Goal: Use online tool/utility: Utilize a website feature to perform a specific function

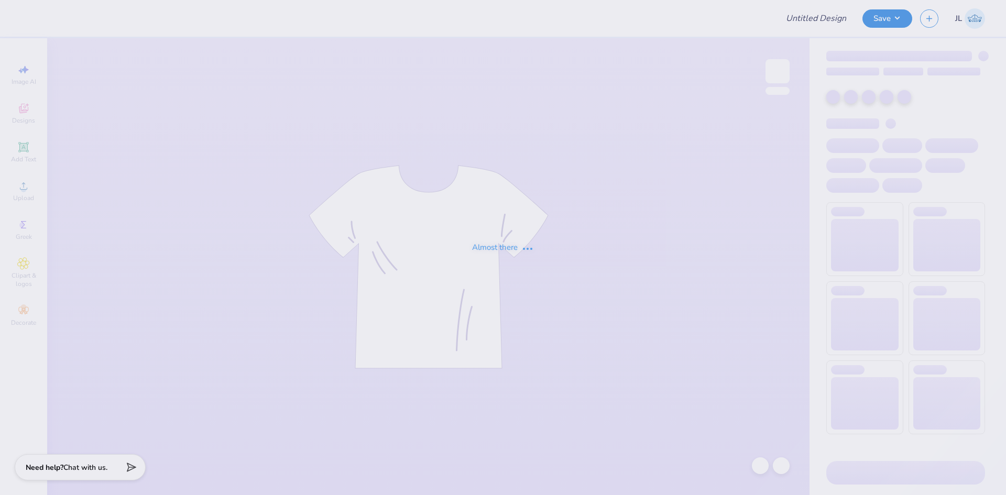
type input "DG BTS/Fall PR"
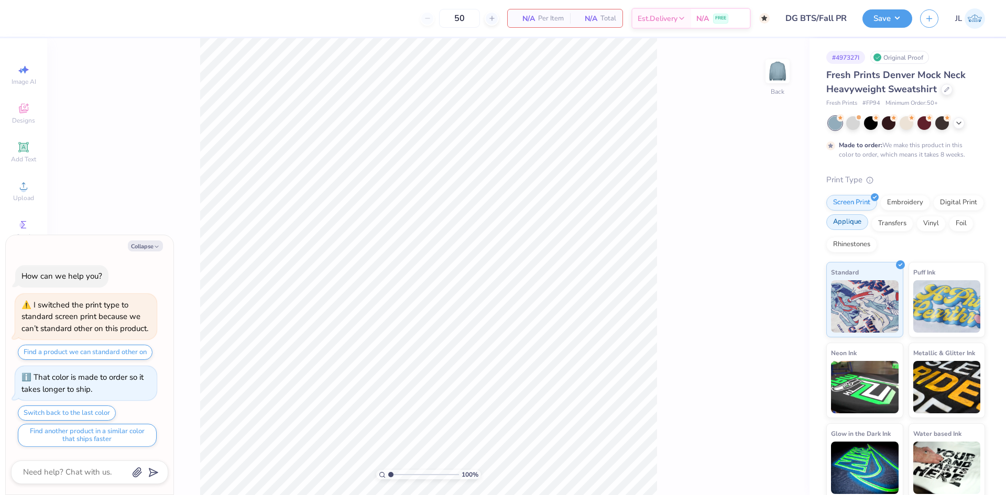
click at [868, 220] on div "Applique" at bounding box center [848, 222] width 42 height 16
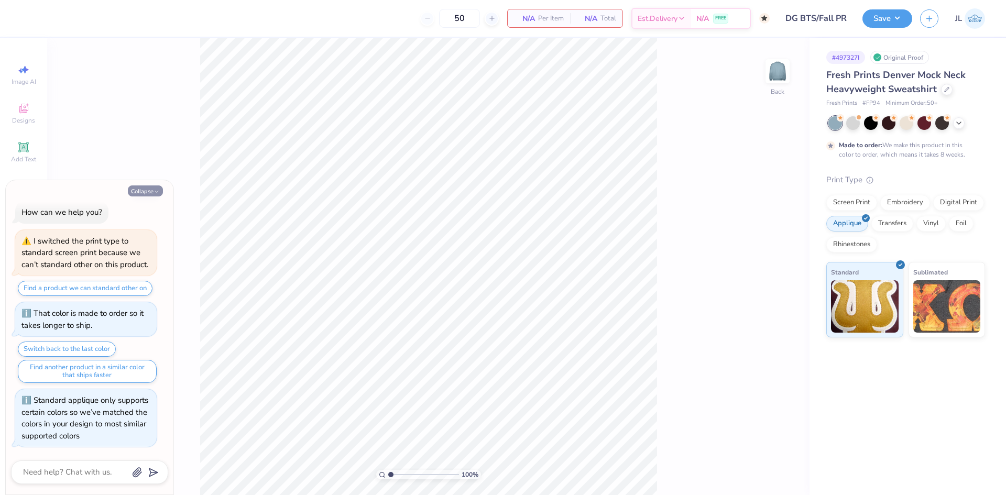
click at [148, 189] on button "Collapse" at bounding box center [145, 191] width 35 height 11
type textarea "x"
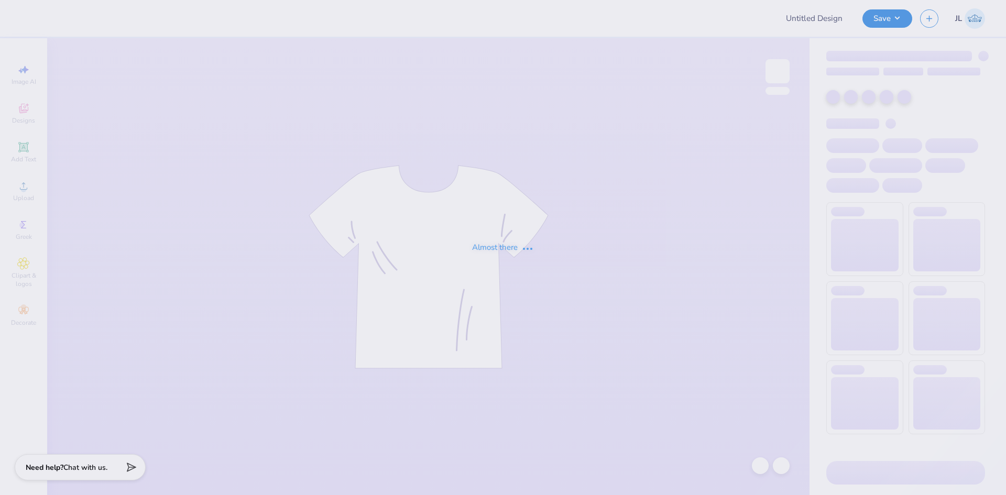
type input "Chi O [PERSON_NAME] Skull Crew"
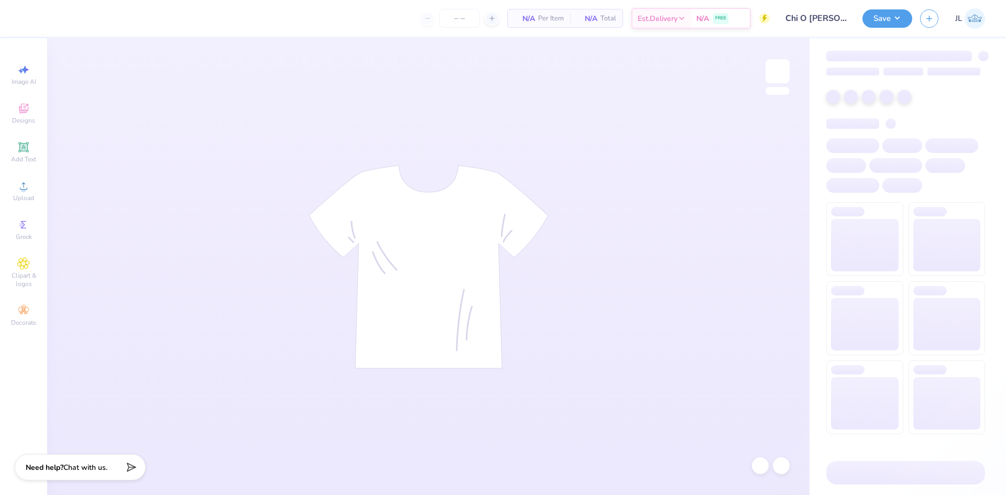
type input "100"
